Goal: Information Seeking & Learning: Compare options

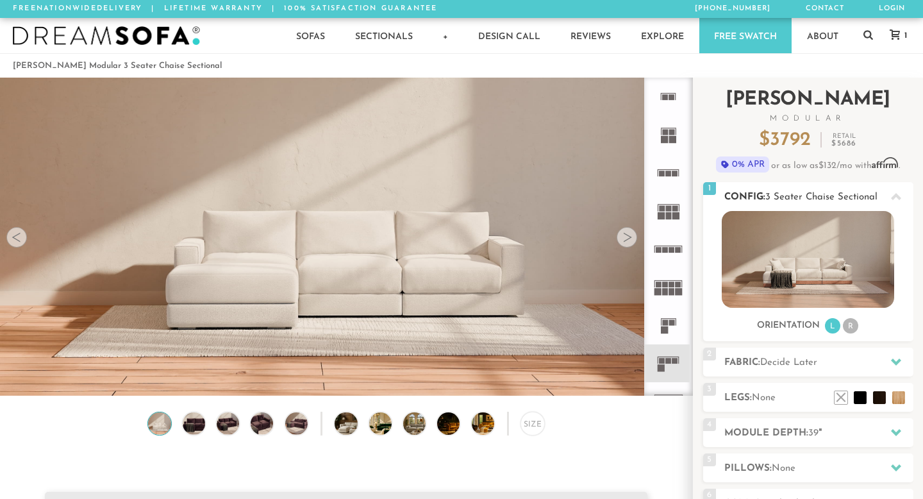
click at [853, 328] on li "R" at bounding box center [850, 325] width 15 height 15
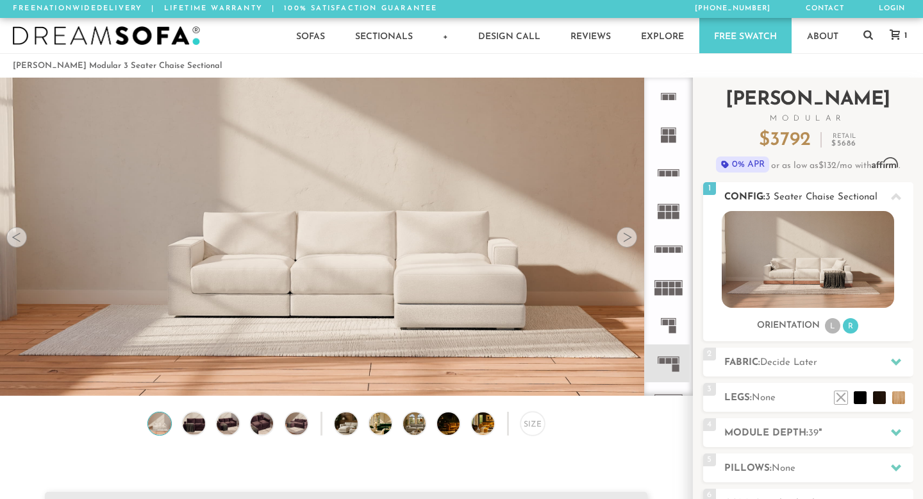
click at [838, 329] on li "L" at bounding box center [832, 325] width 15 height 15
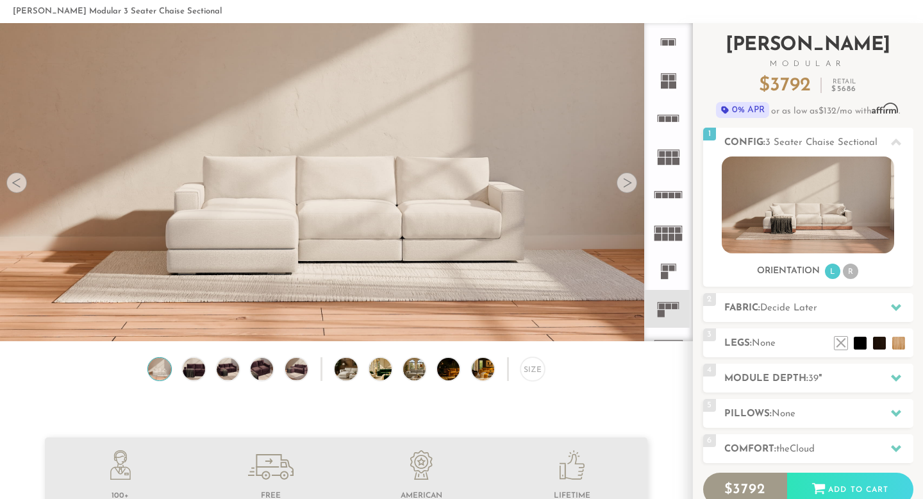
scroll to position [56, 0]
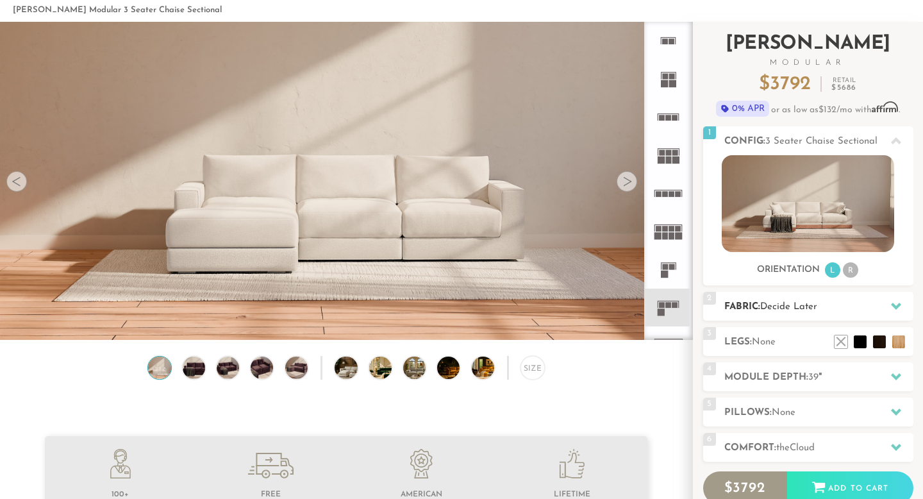
click at [877, 304] on h2 "Fabric: Decide Later" at bounding box center [818, 306] width 189 height 15
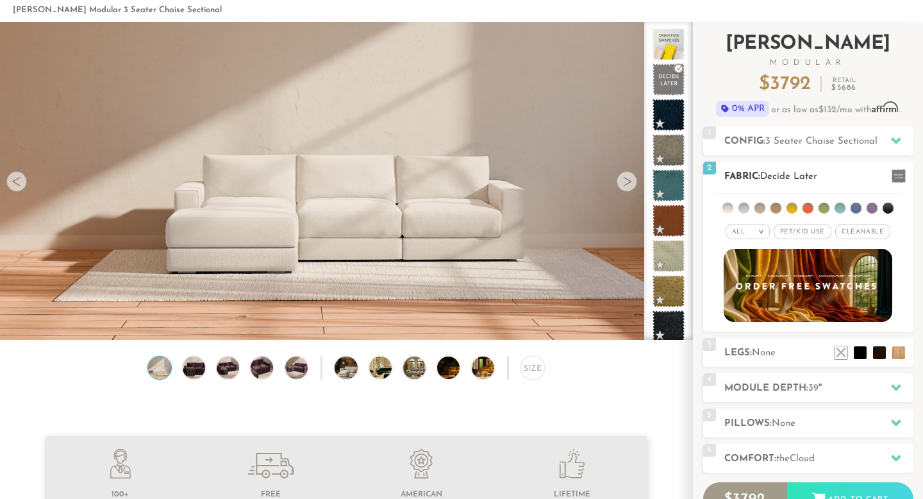
click at [800, 231] on span "Pet/Kid Use x" at bounding box center [803, 231] width 58 height 15
click at [863, 234] on span "Cleanable x" at bounding box center [867, 231] width 55 height 15
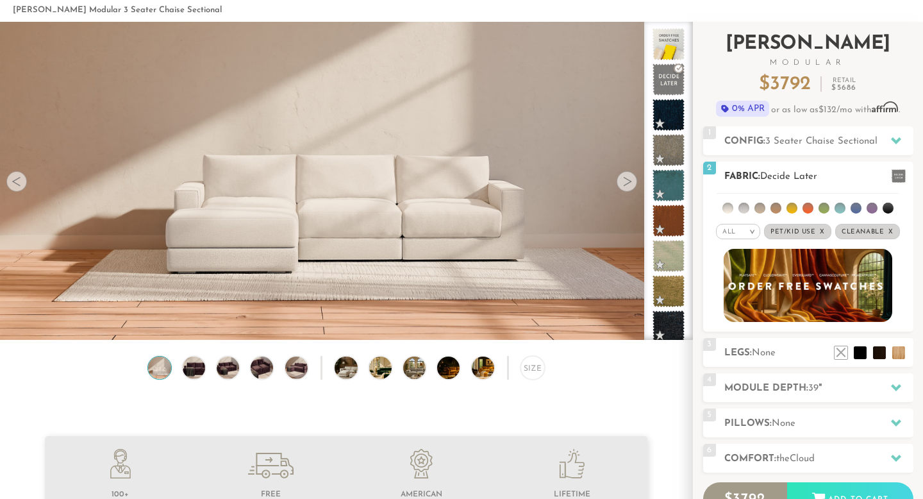
click at [835, 286] on img at bounding box center [807, 285] width 185 height 81
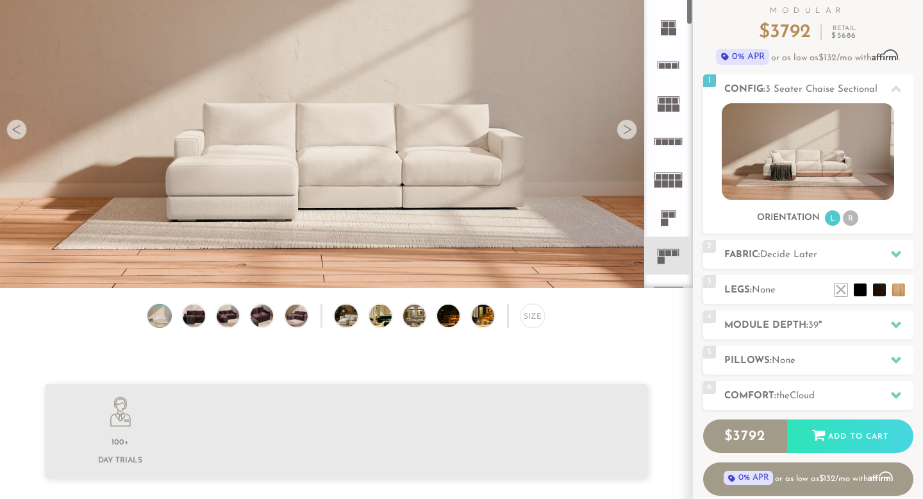
scroll to position [110, 0]
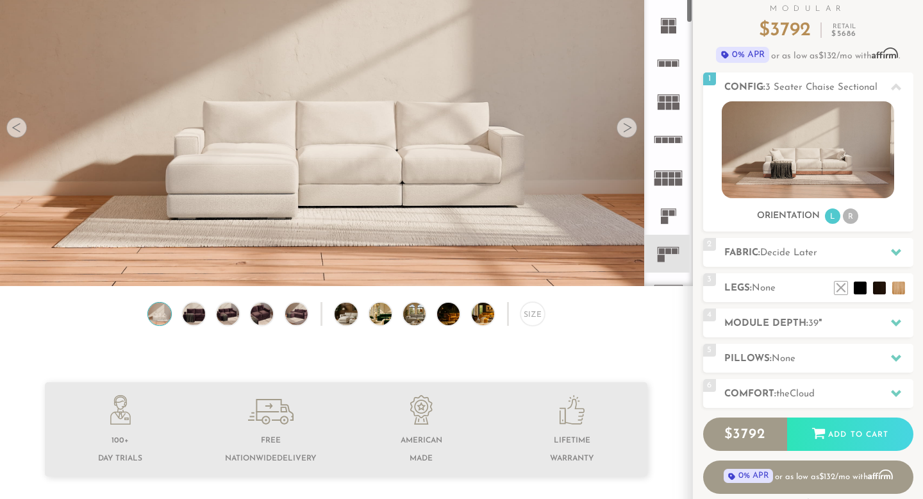
click at [628, 130] on div at bounding box center [627, 127] width 21 height 21
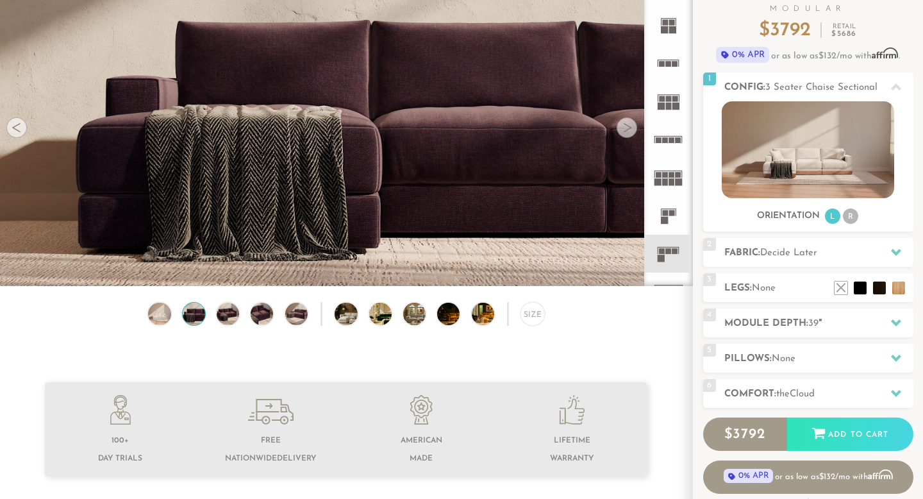
click at [628, 130] on div at bounding box center [627, 127] width 21 height 21
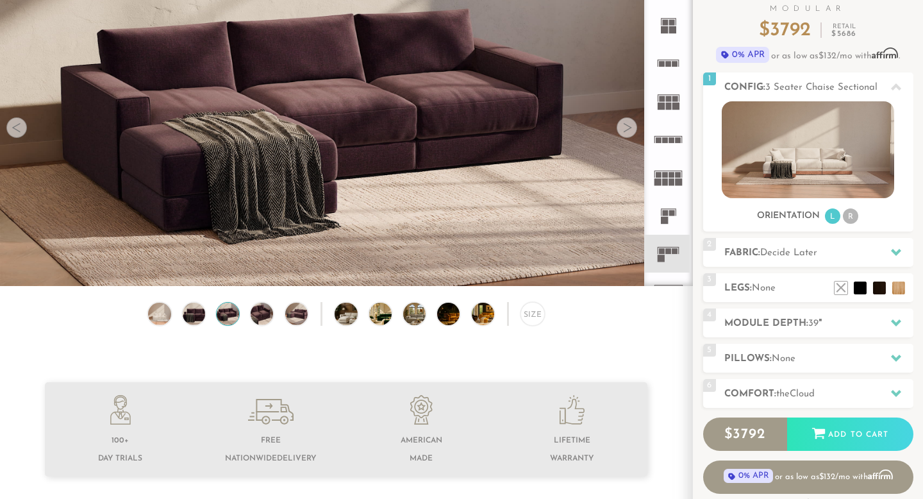
click at [628, 130] on div at bounding box center [627, 127] width 21 height 21
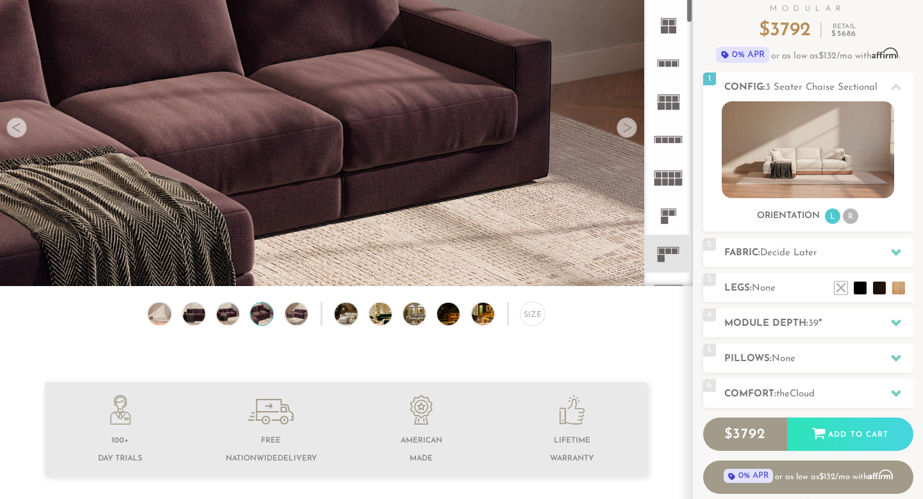
click at [669, 100] on rect at bounding box center [669, 99] width 6 height 6
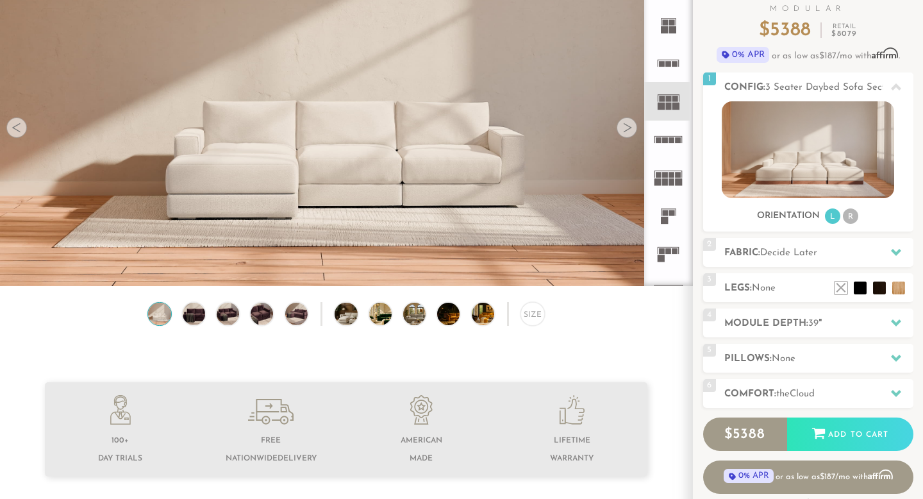
click at [624, 137] on div at bounding box center [627, 127] width 21 height 21
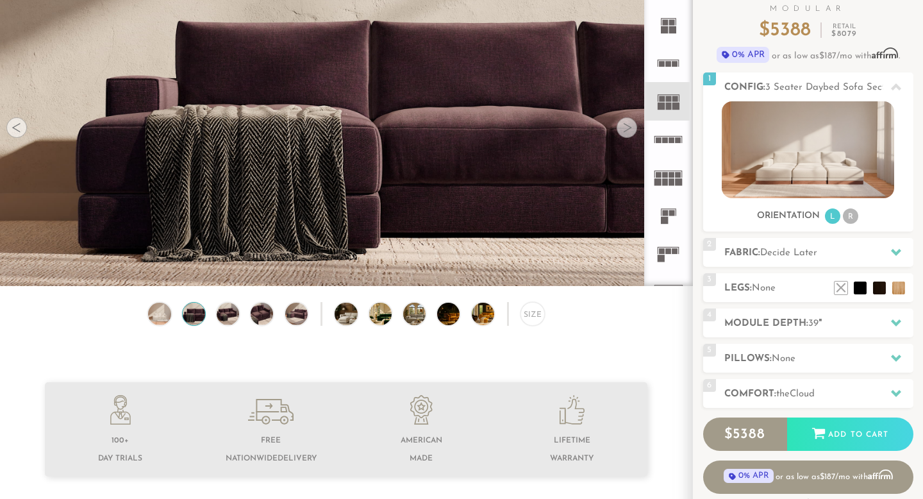
click at [626, 133] on div at bounding box center [627, 127] width 21 height 21
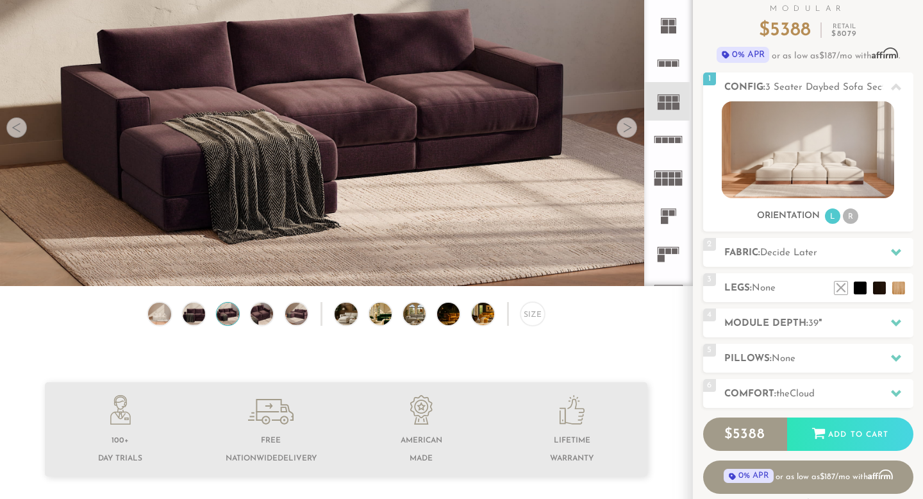
click at [626, 133] on div at bounding box center [627, 127] width 21 height 21
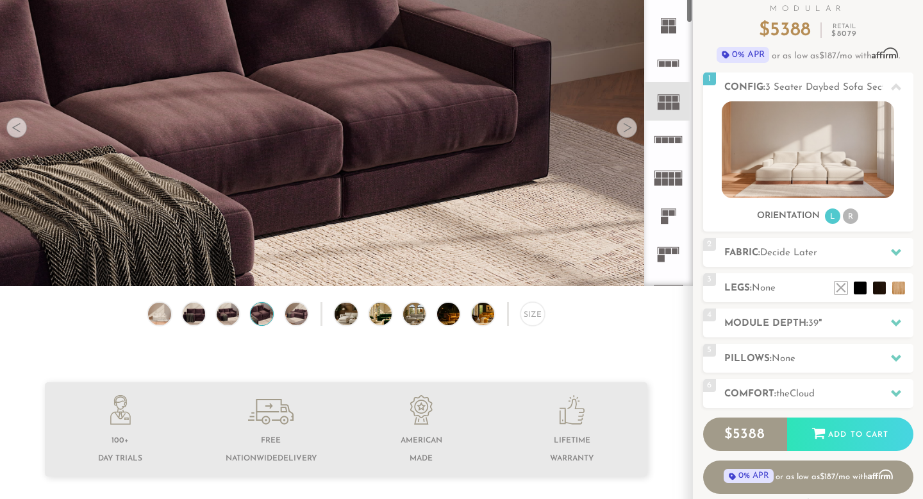
click at [666, 103] on rect at bounding box center [669, 106] width 6 height 7
click at [672, 61] on rect at bounding box center [675, 64] width 6 height 6
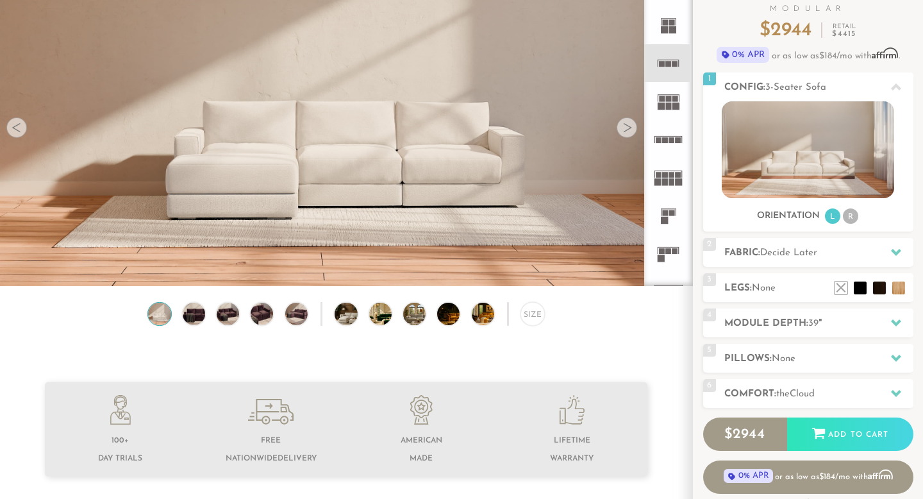
click at [672, 29] on rect at bounding box center [672, 29] width 7 height 7
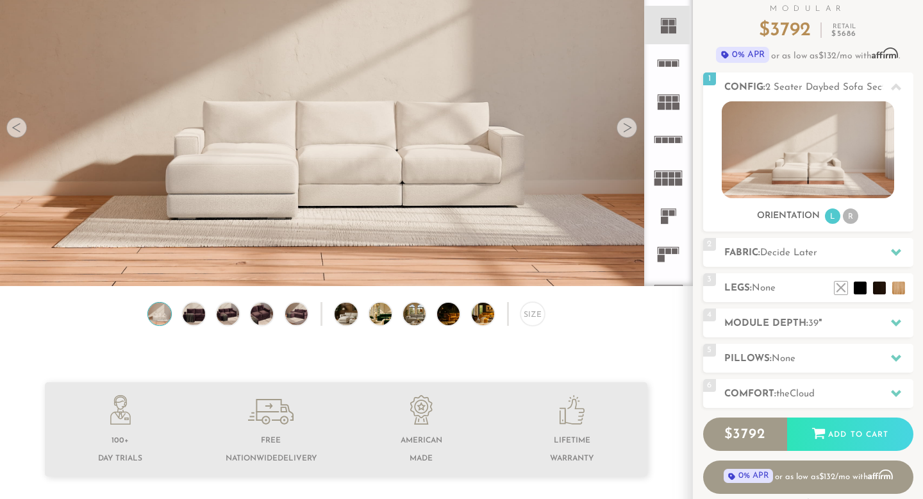
click at [666, 182] on rect at bounding box center [665, 181] width 6 height 7
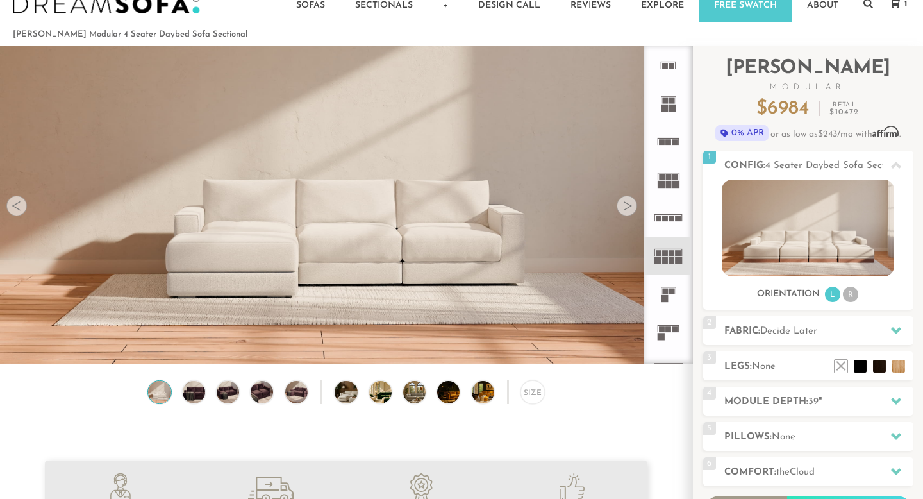
scroll to position [33, 0]
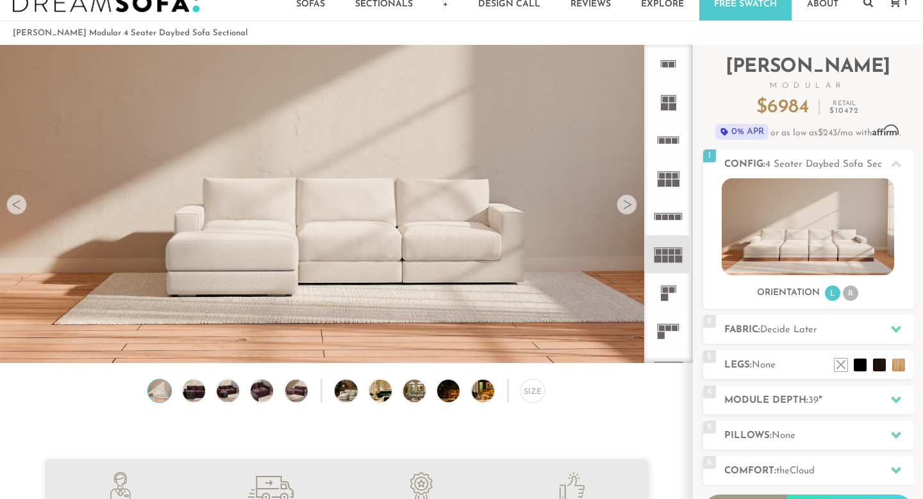
click at [676, 216] on rect at bounding box center [679, 217] width 6 height 6
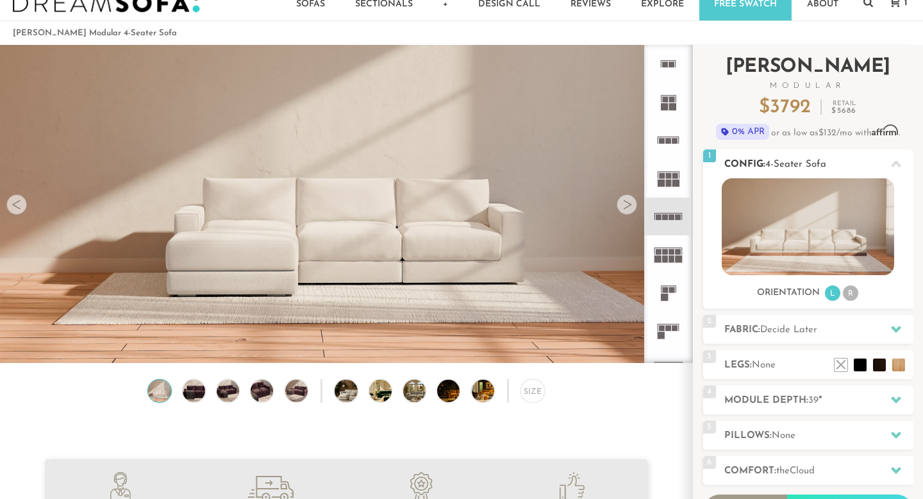
click at [804, 232] on img at bounding box center [808, 226] width 172 height 97
click at [345, 394] on img at bounding box center [355, 390] width 40 height 22
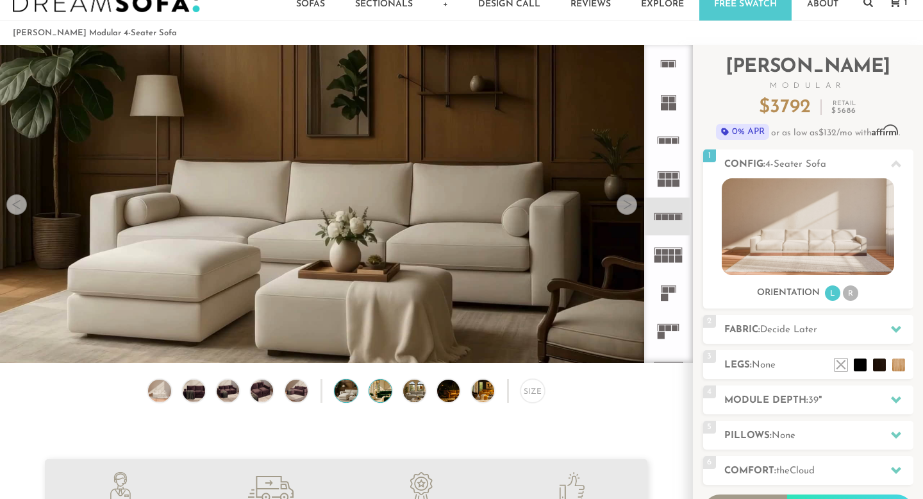
click at [387, 394] on img at bounding box center [389, 390] width 40 height 22
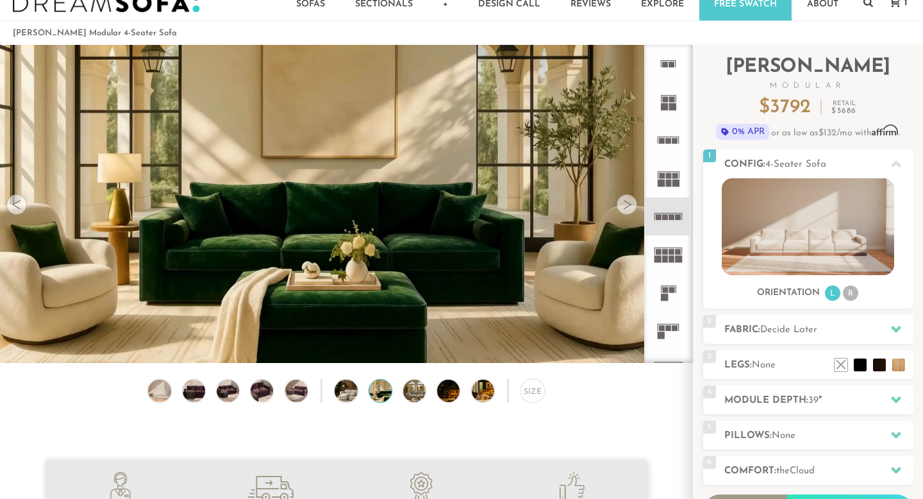
click at [428, 395] on div "Size" at bounding box center [346, 394] width 692 height 30
click at [415, 394] on img at bounding box center [423, 390] width 40 height 22
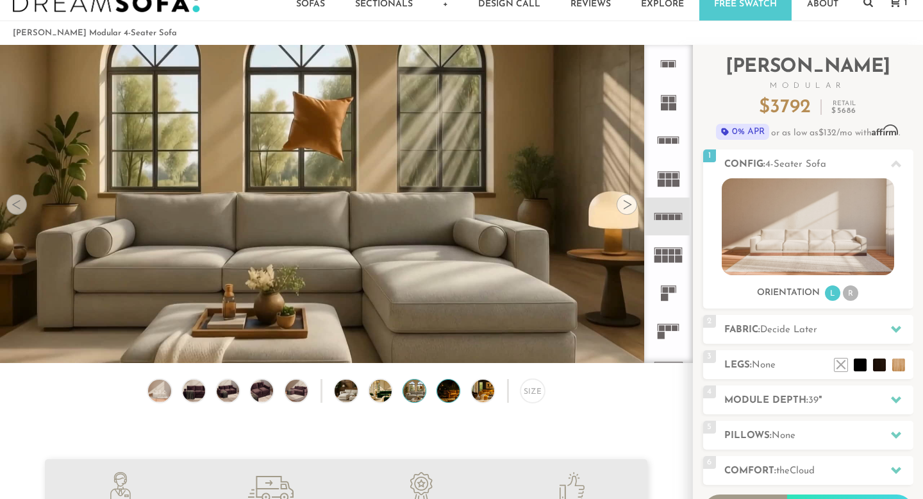
click at [440, 395] on img at bounding box center [457, 390] width 40 height 22
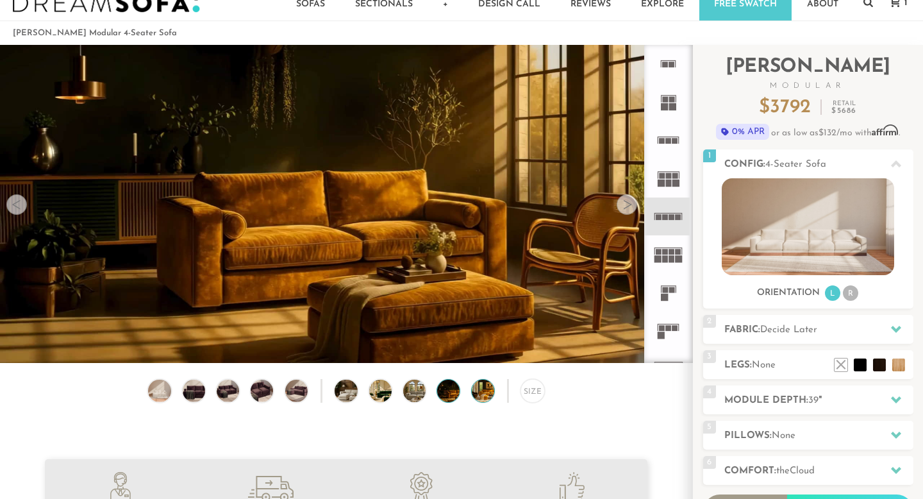
click at [481, 399] on img at bounding box center [492, 390] width 40 height 22
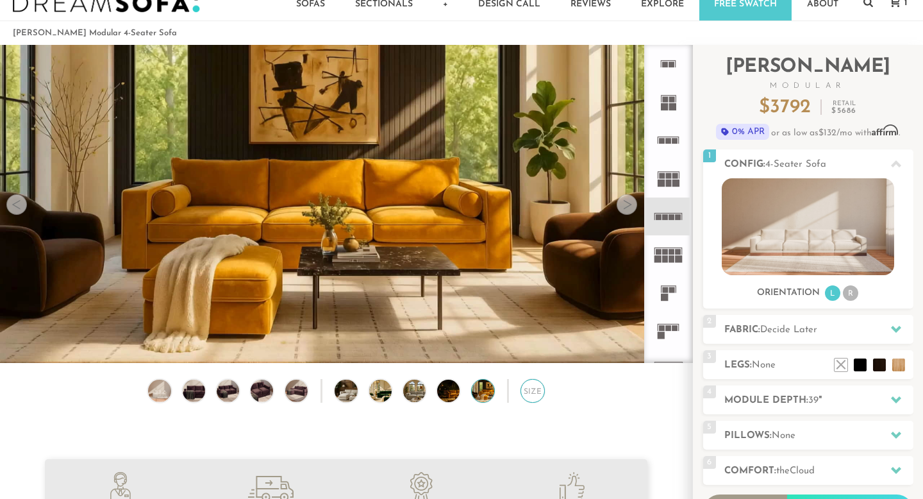
click at [538, 392] on div "Size" at bounding box center [532, 391] width 24 height 24
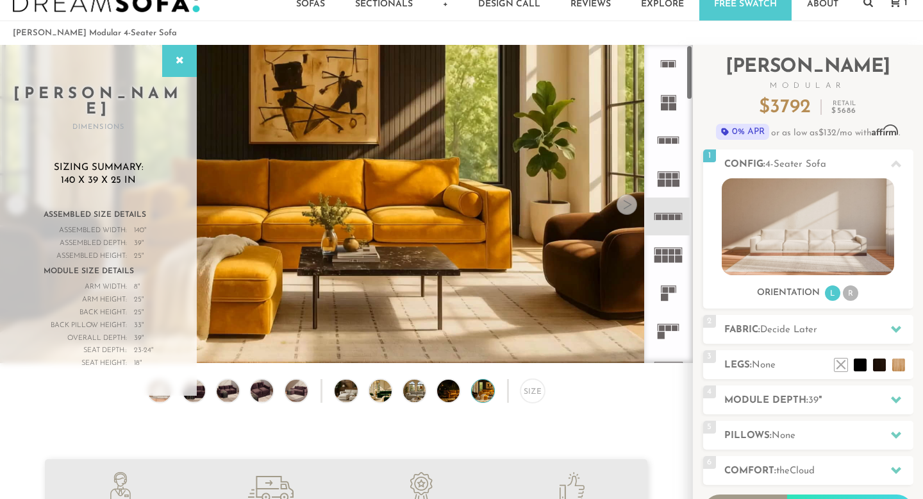
click at [665, 139] on icon at bounding box center [668, 140] width 38 height 38
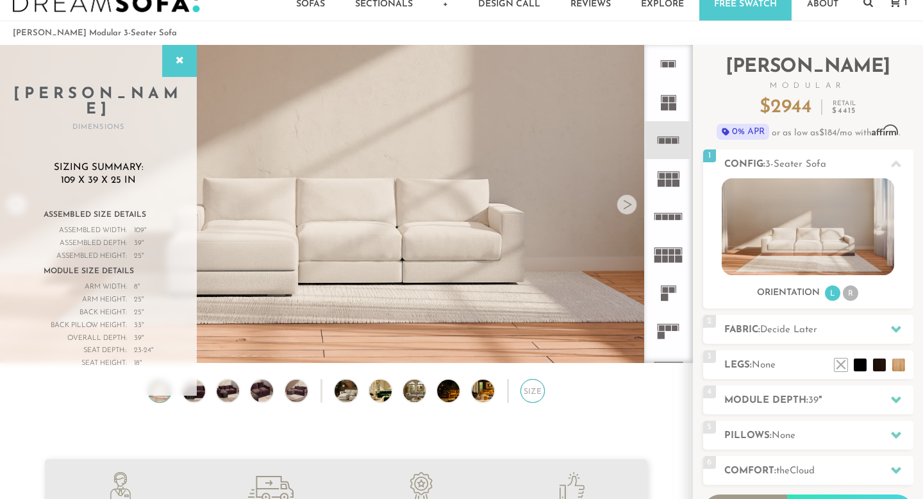
click at [534, 392] on div "Size" at bounding box center [532, 391] width 24 height 24
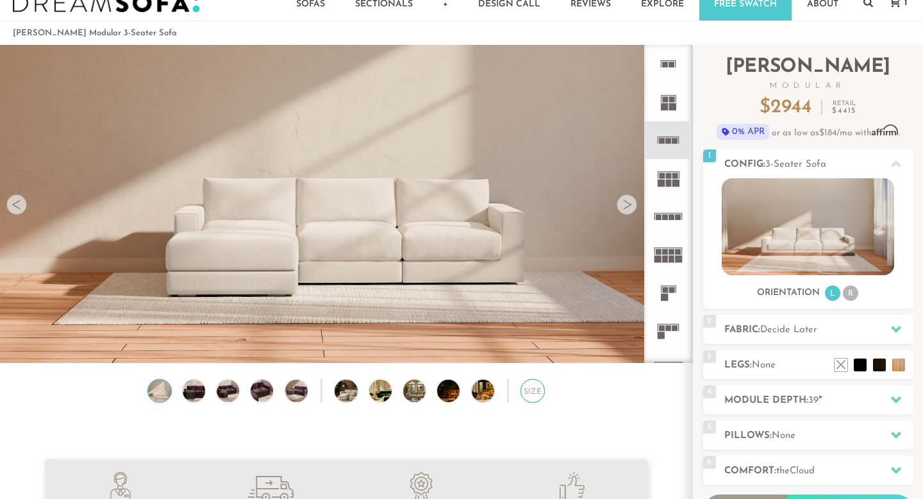
click at [534, 392] on div "Size" at bounding box center [532, 391] width 24 height 24
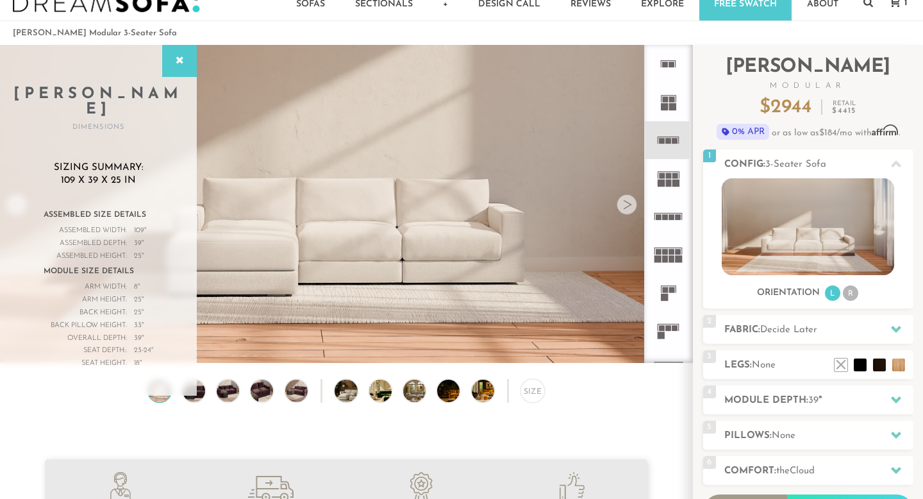
click at [668, 106] on icon at bounding box center [668, 102] width 38 height 38
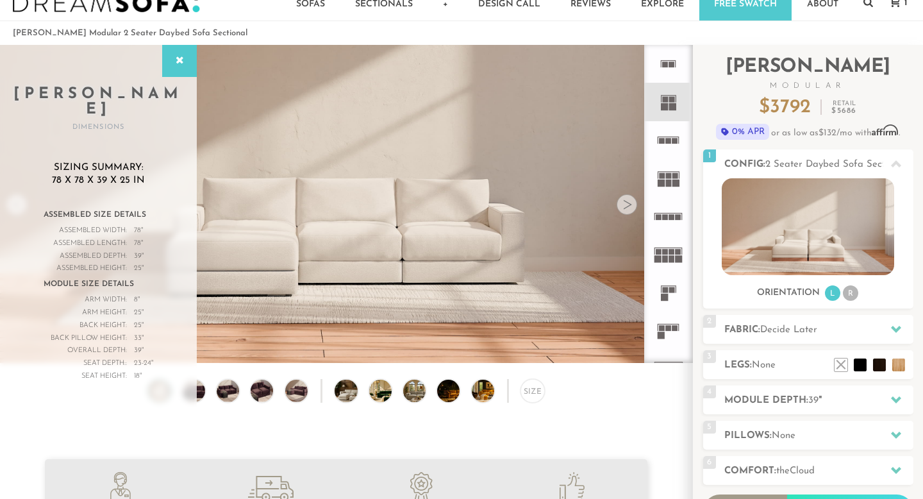
click at [676, 148] on icon at bounding box center [668, 140] width 38 height 38
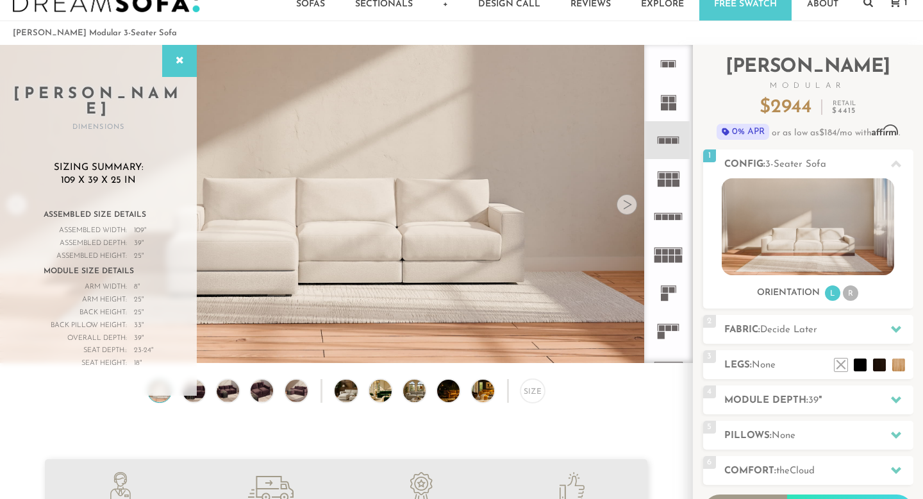
click at [674, 141] on rect at bounding box center [675, 141] width 6 height 6
click at [669, 180] on rect at bounding box center [669, 182] width 6 height 7
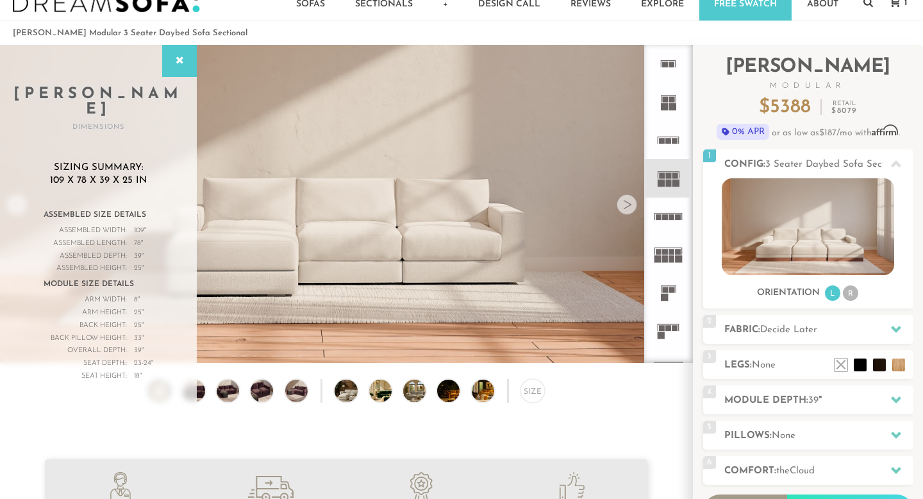
click at [672, 210] on icon at bounding box center [668, 216] width 38 height 38
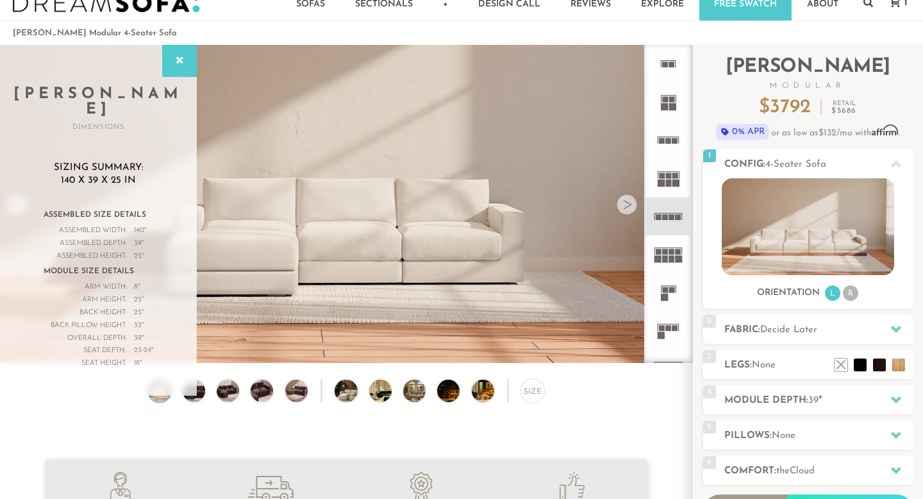
click at [670, 259] on rect at bounding box center [672, 258] width 6 height 7
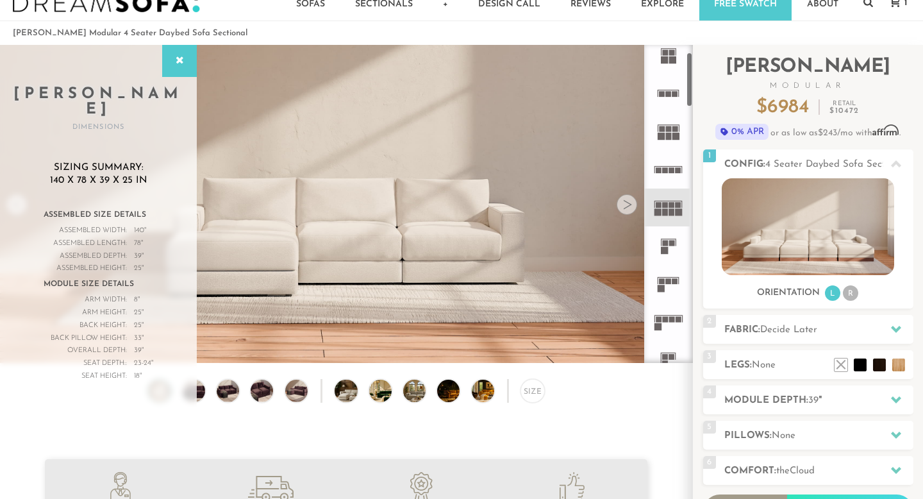
scroll to position [48, 0]
click at [669, 242] on rect at bounding box center [672, 242] width 6 height 6
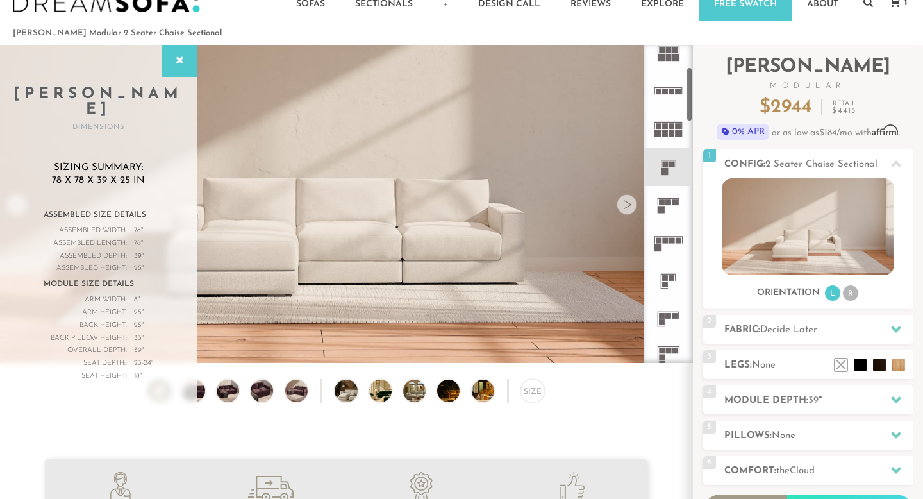
scroll to position [127, 0]
click at [666, 201] on rect at bounding box center [669, 201] width 6 height 6
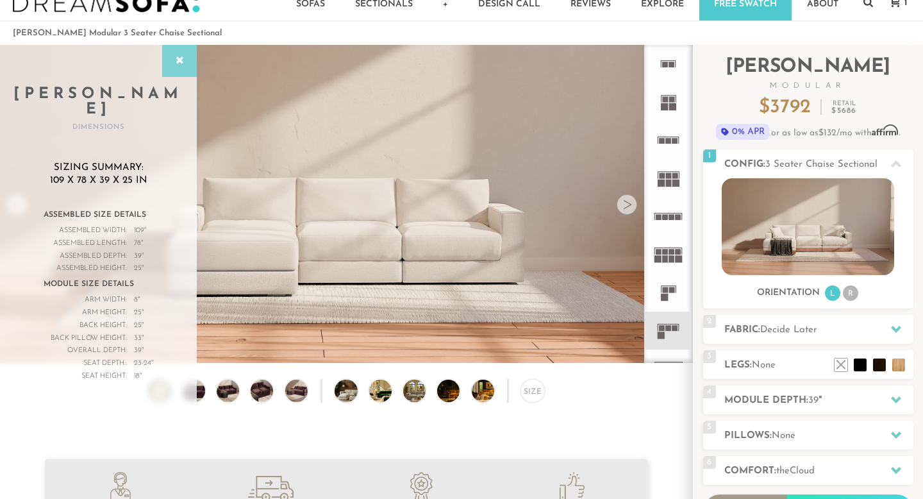
click at [183, 59] on icon at bounding box center [179, 61] width 14 height 10
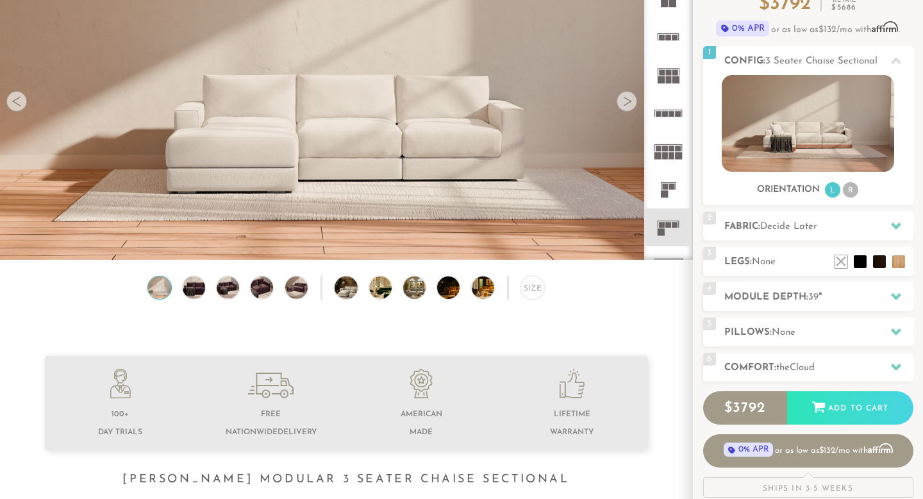
scroll to position [142, 0]
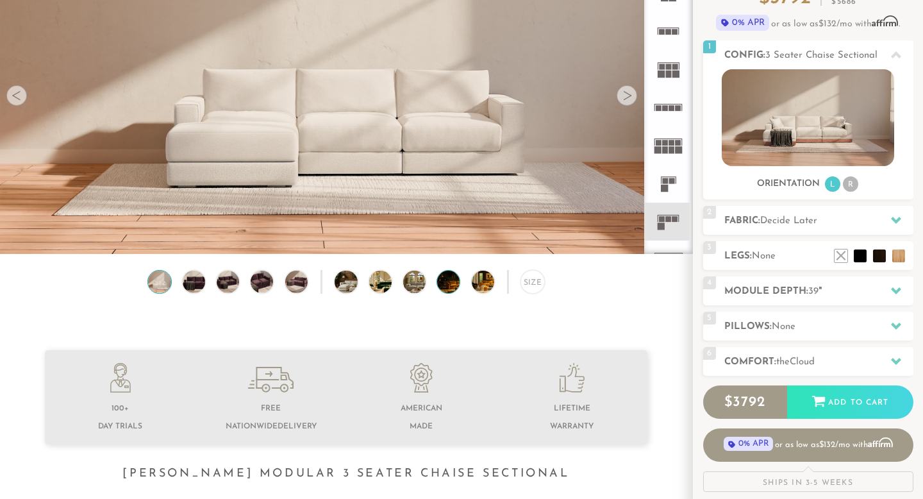
click at [449, 283] on img at bounding box center [457, 281] width 40 height 22
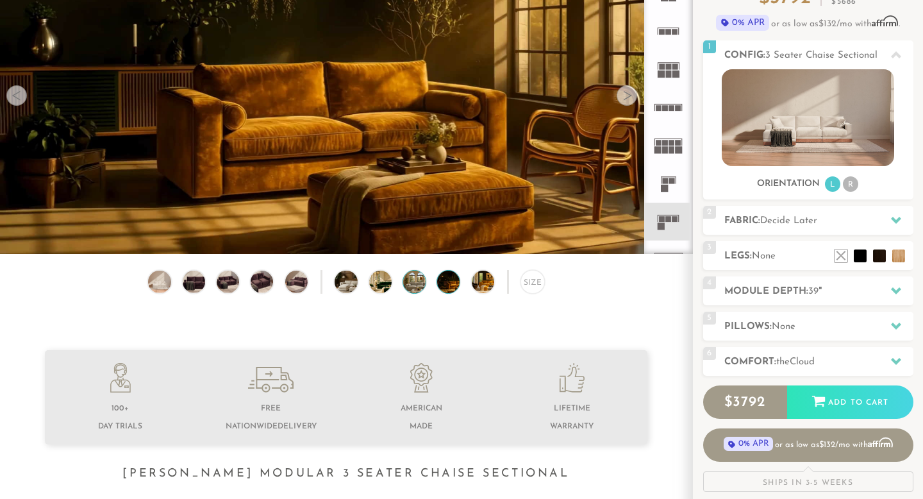
click at [415, 279] on img at bounding box center [423, 281] width 40 height 22
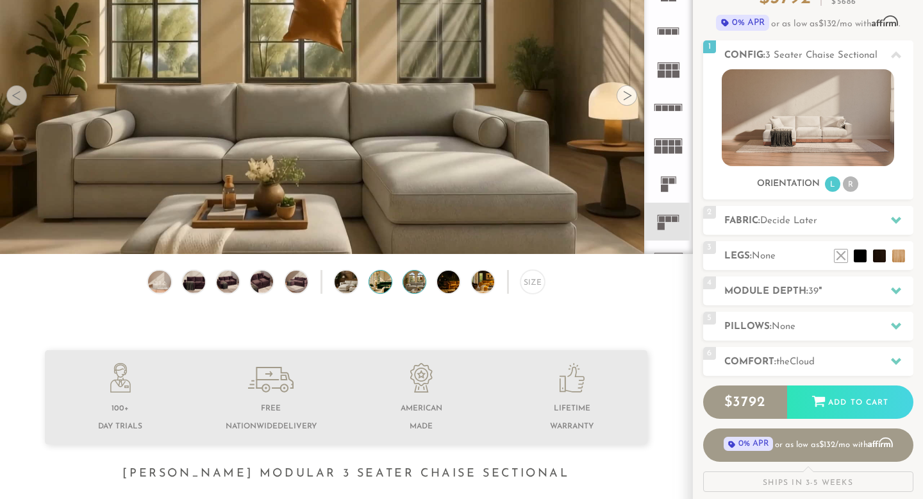
click at [384, 278] on img at bounding box center [389, 281] width 40 height 22
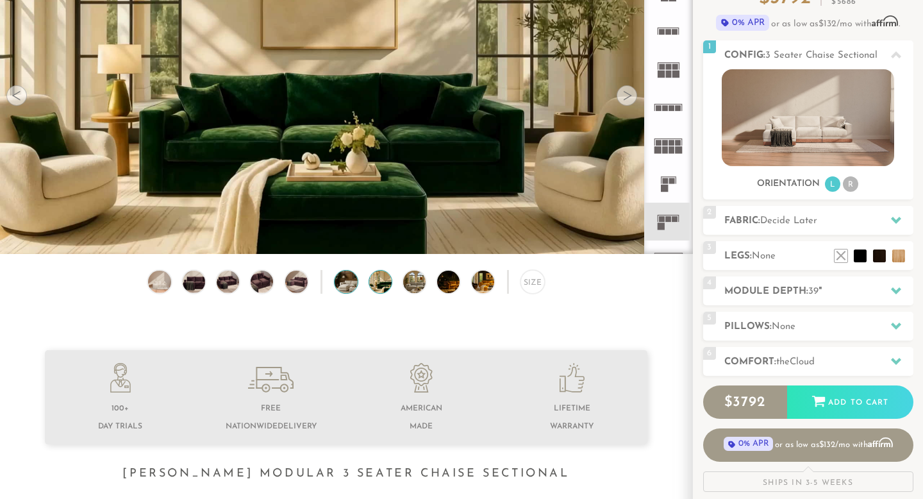
click at [355, 279] on img at bounding box center [355, 281] width 40 height 22
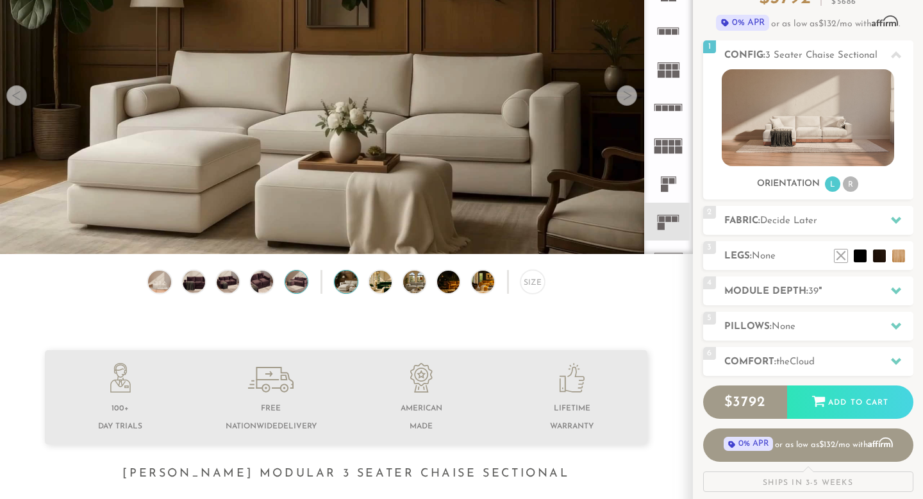
click at [303, 280] on img at bounding box center [296, 281] width 27 height 22
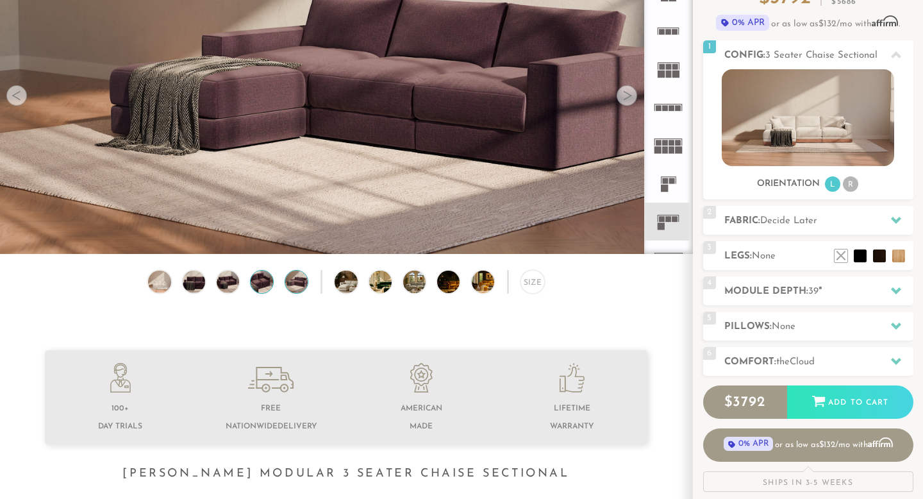
click at [256, 283] on img at bounding box center [262, 281] width 27 height 22
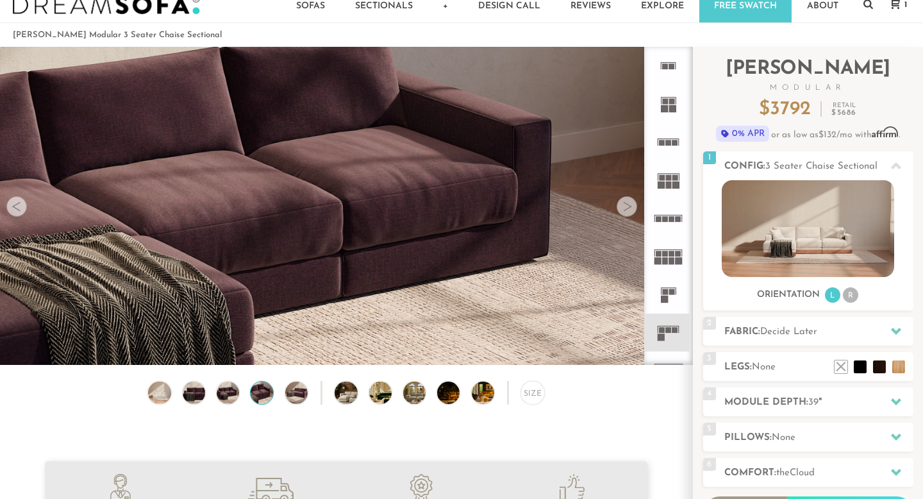
scroll to position [0, 0]
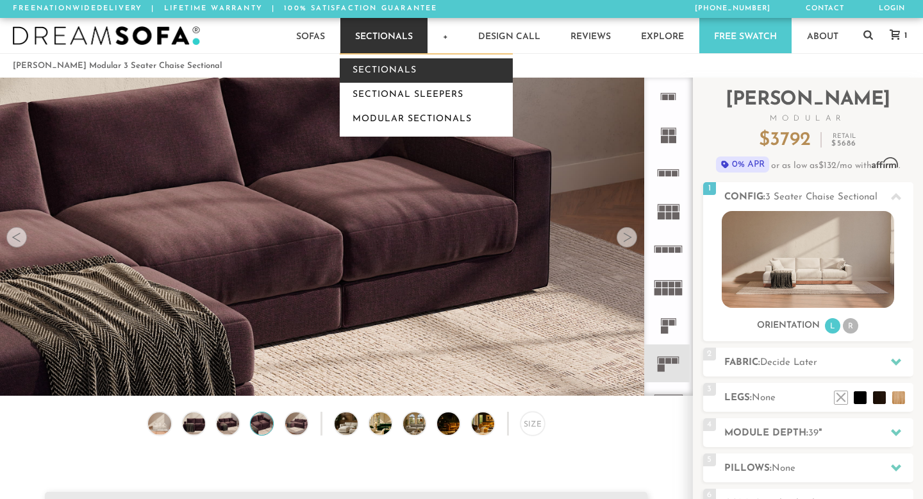
click at [398, 71] on link "Sectionals" at bounding box center [426, 70] width 173 height 24
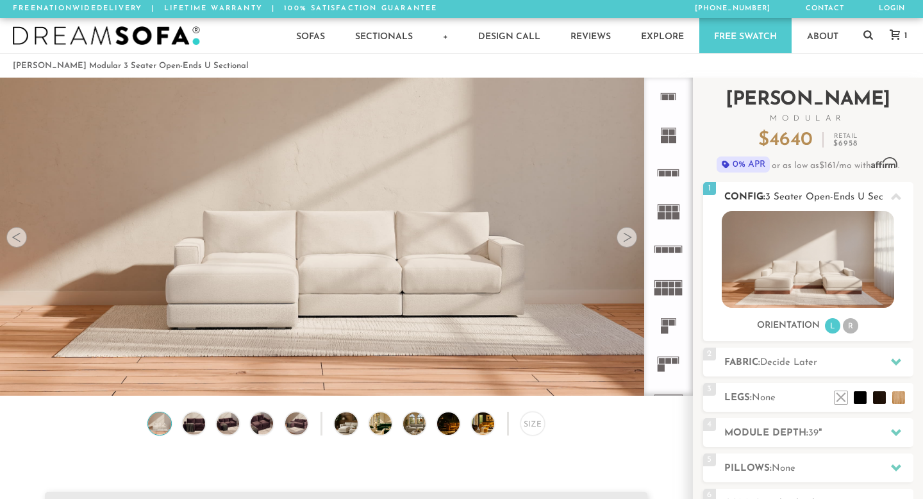
click at [838, 268] on img at bounding box center [808, 259] width 172 height 97
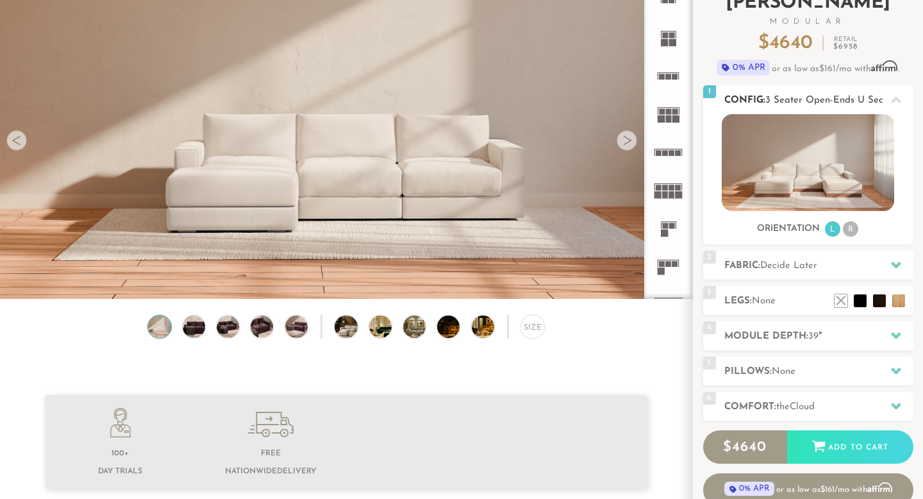
scroll to position [98, 0]
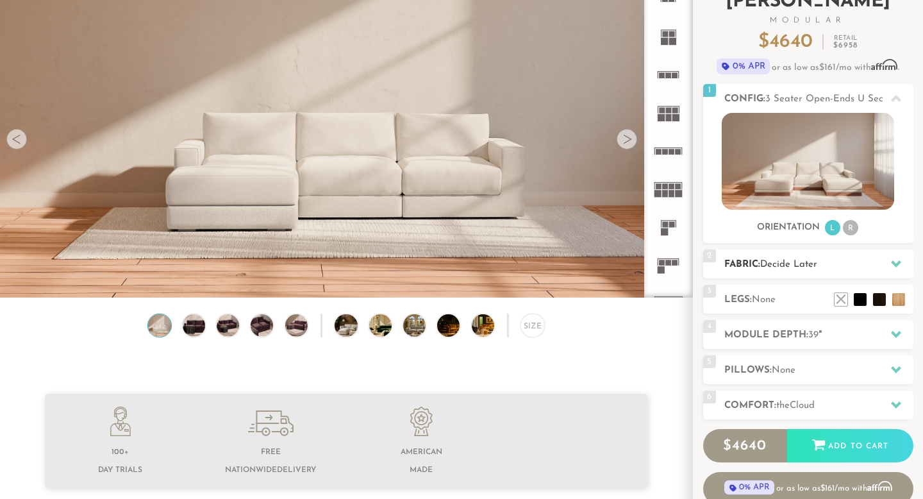
click at [899, 263] on icon at bounding box center [896, 263] width 10 height 7
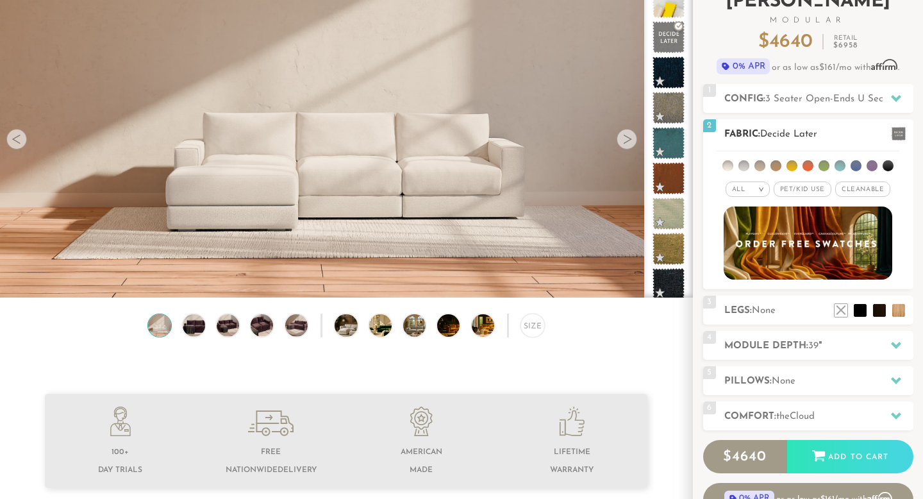
scroll to position [0, 0]
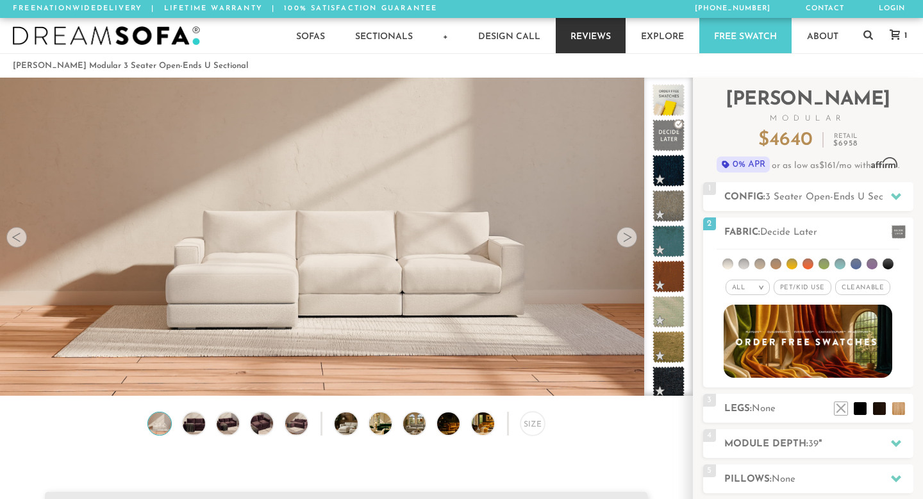
click at [590, 35] on link "Reviews" at bounding box center [591, 35] width 70 height 35
